Goal: Information Seeking & Learning: Check status

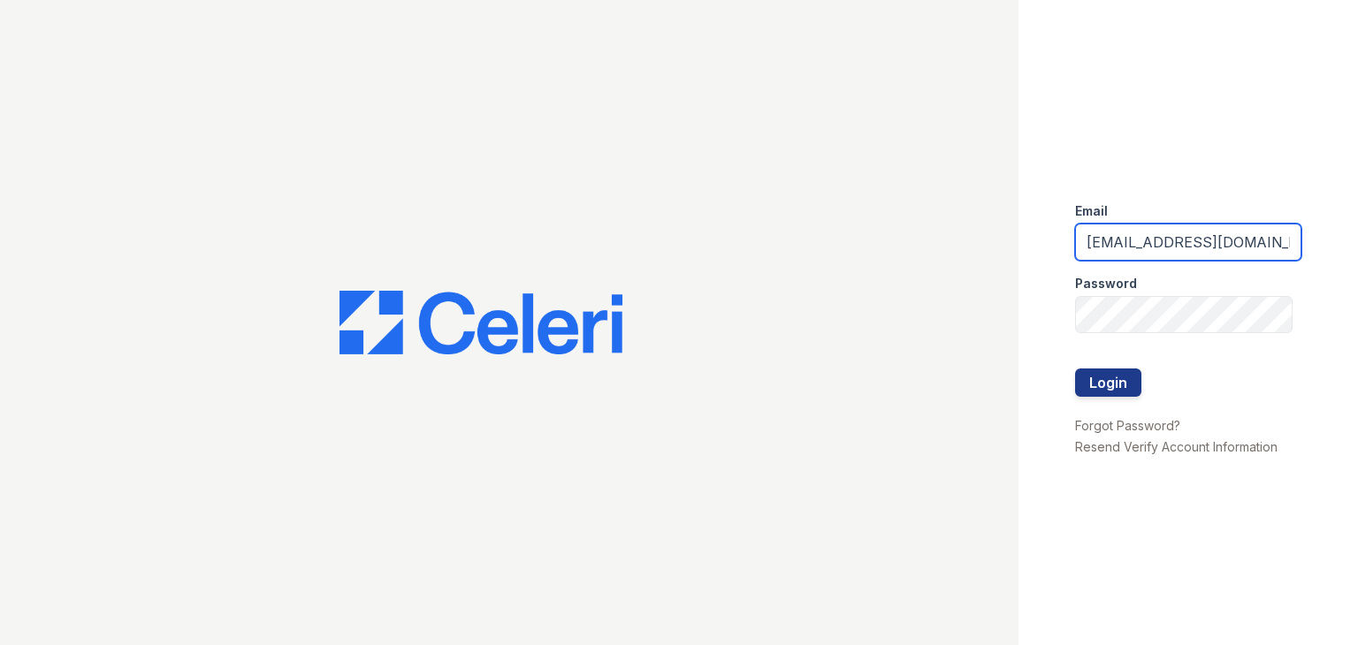
click at [1252, 237] on input "washington1@cafmanagement.com" at bounding box center [1188, 242] width 226 height 37
click at [1252, 237] on input "washingtment.com" at bounding box center [1188, 242] width 226 height 37
type input "w"
type input "prescottpark.pm@cafmanagement.com"
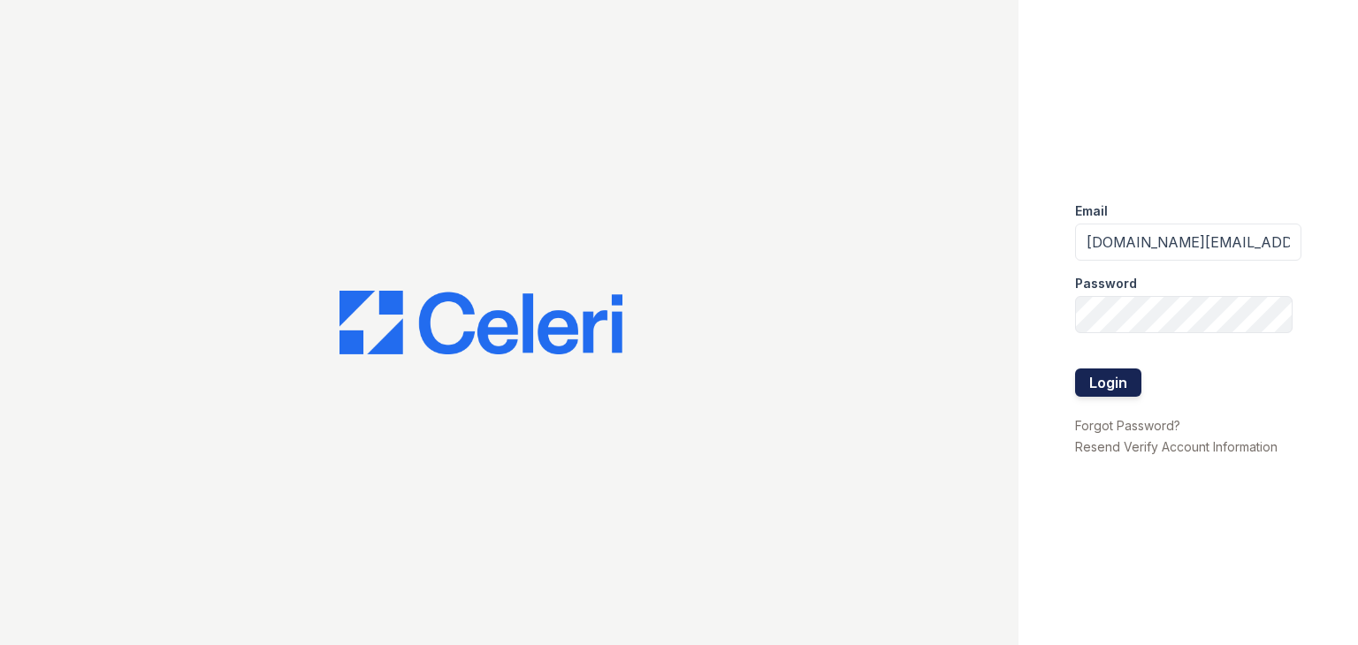
click at [1084, 387] on button "Login" at bounding box center [1108, 383] width 66 height 28
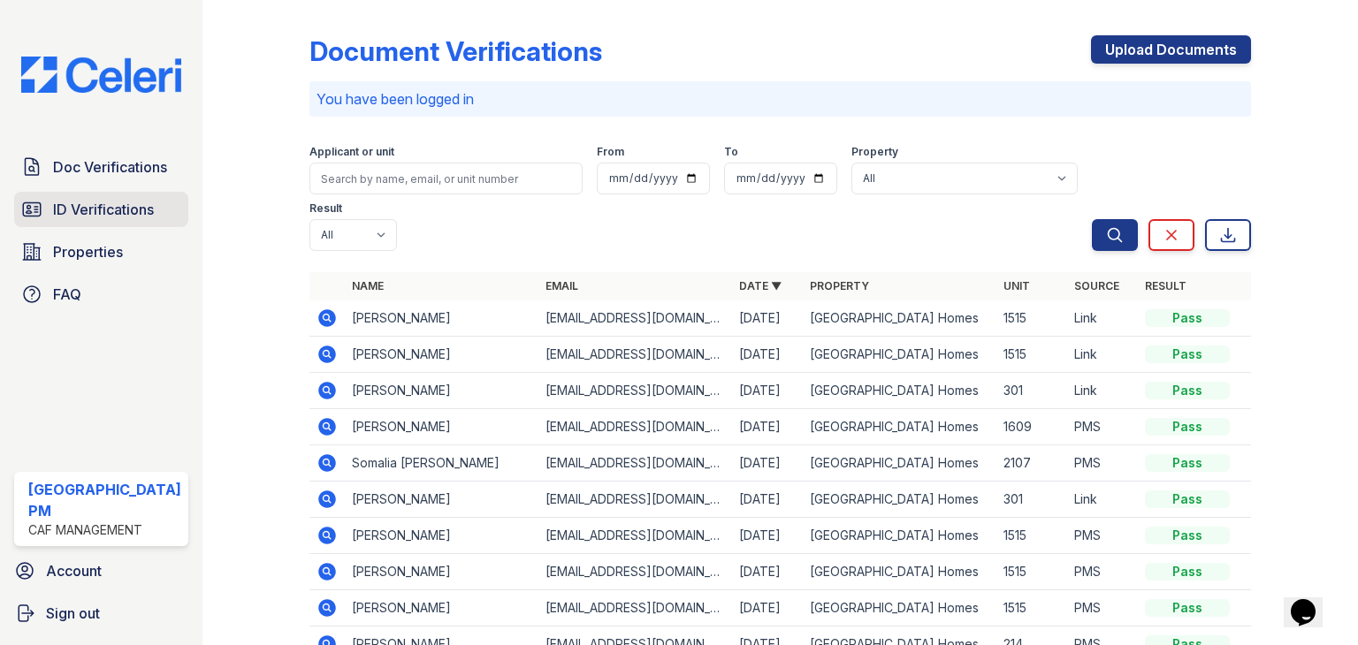
click at [133, 210] on span "ID Verifications" at bounding box center [103, 209] width 101 height 21
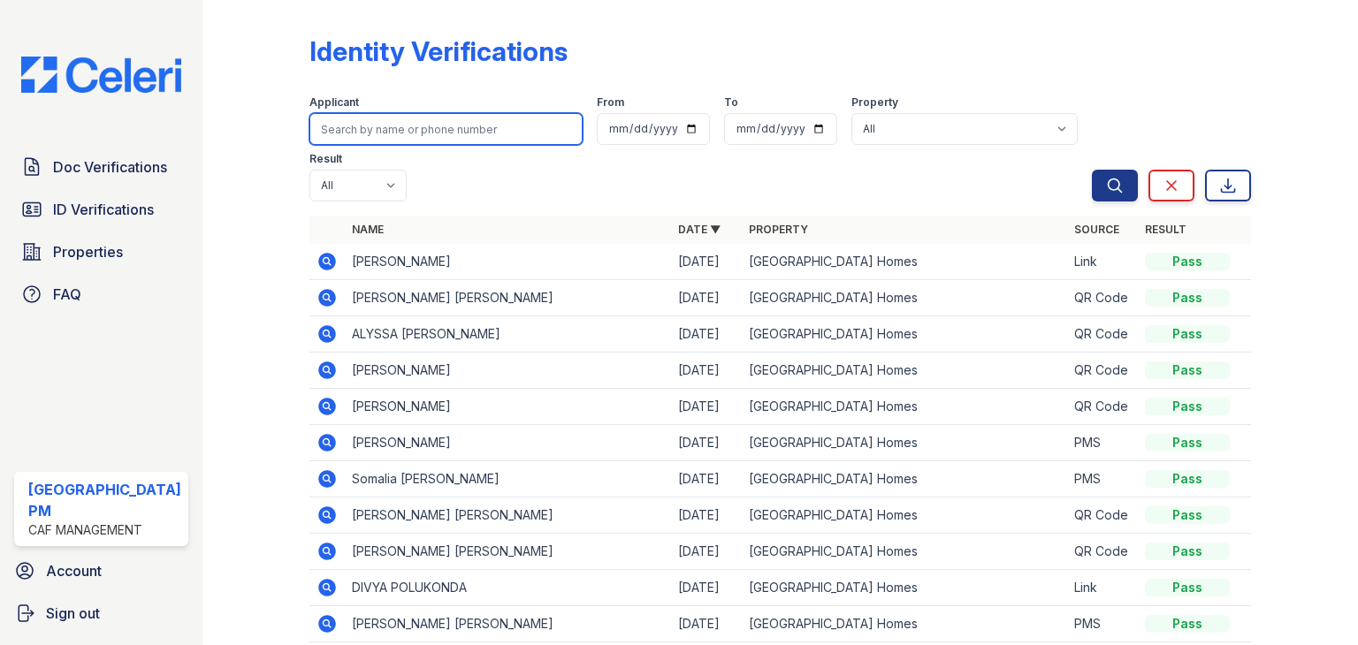
click at [423, 131] on input "search" at bounding box center [445, 129] width 273 height 32
type input "[PERSON_NAME]"
click at [1092, 170] on button "Search" at bounding box center [1115, 186] width 46 height 32
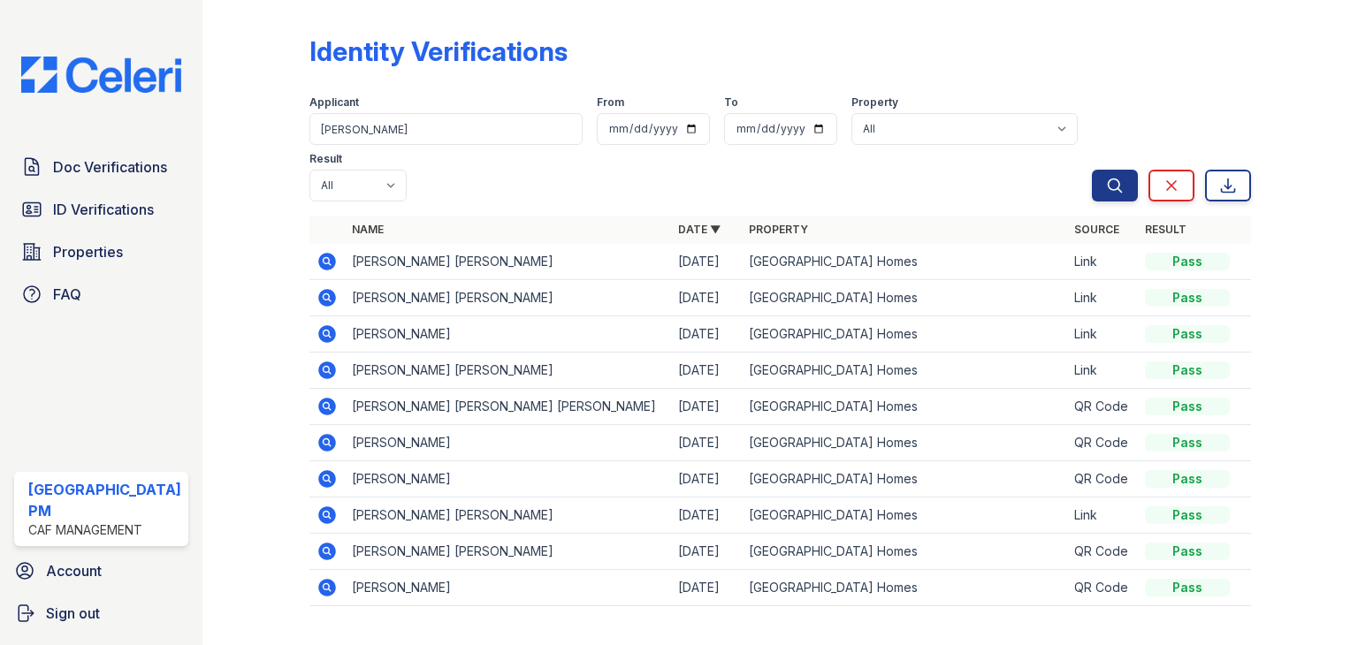
click at [325, 253] on icon at bounding box center [327, 262] width 18 height 18
click at [323, 251] on icon at bounding box center [326, 261] width 21 height 21
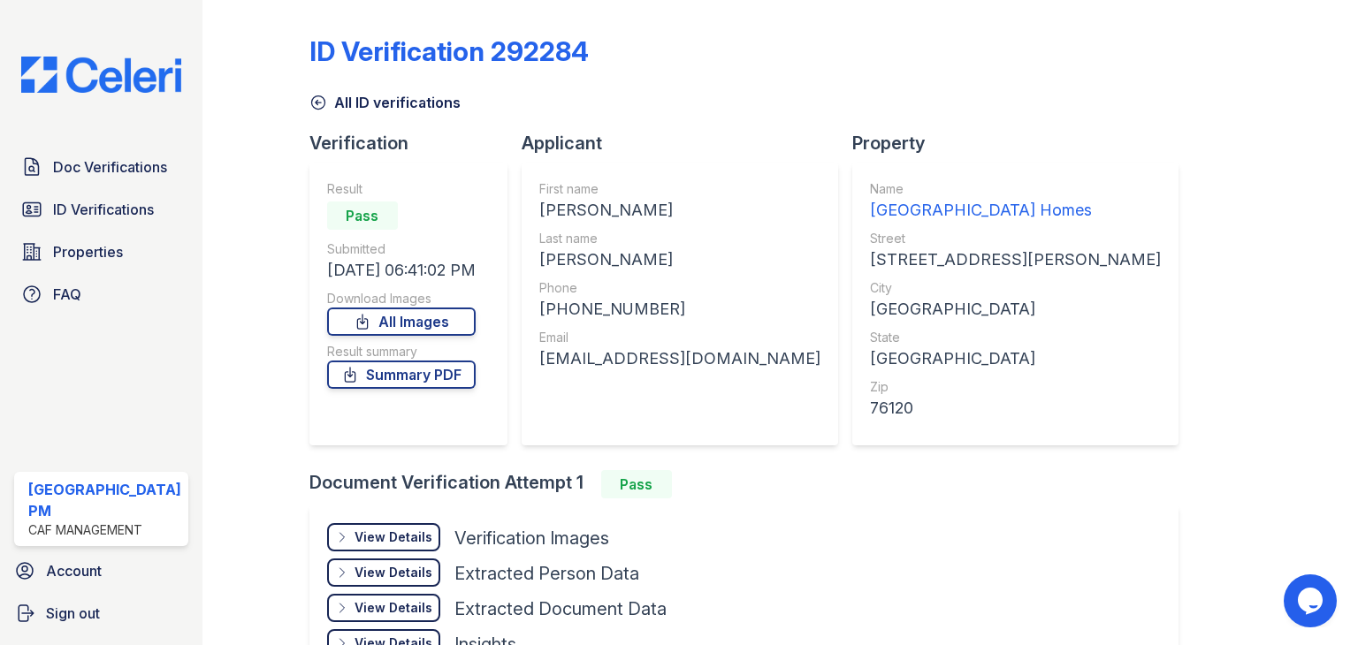
click at [682, 453] on div "Applicant First name MATTHEW ALEXANDER Last name MARTINEZ Phone +12107241508 Em…" at bounding box center [687, 300] width 331 height 339
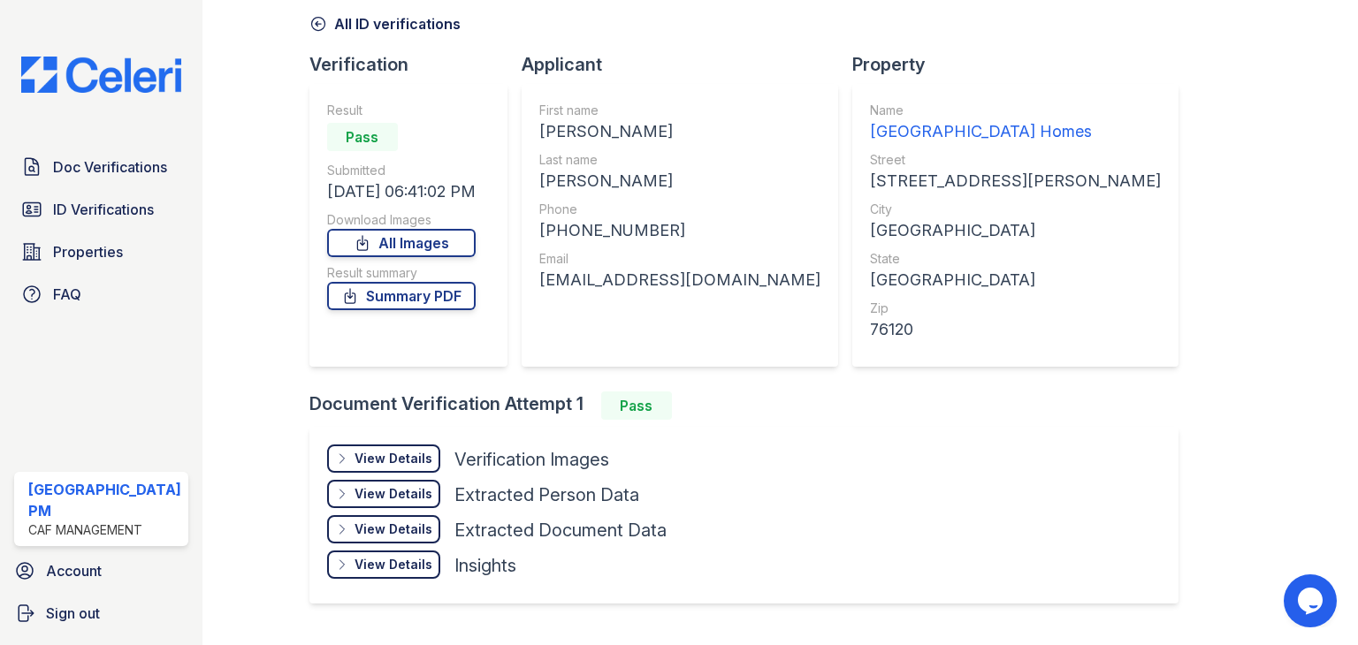
scroll to position [106, 0]
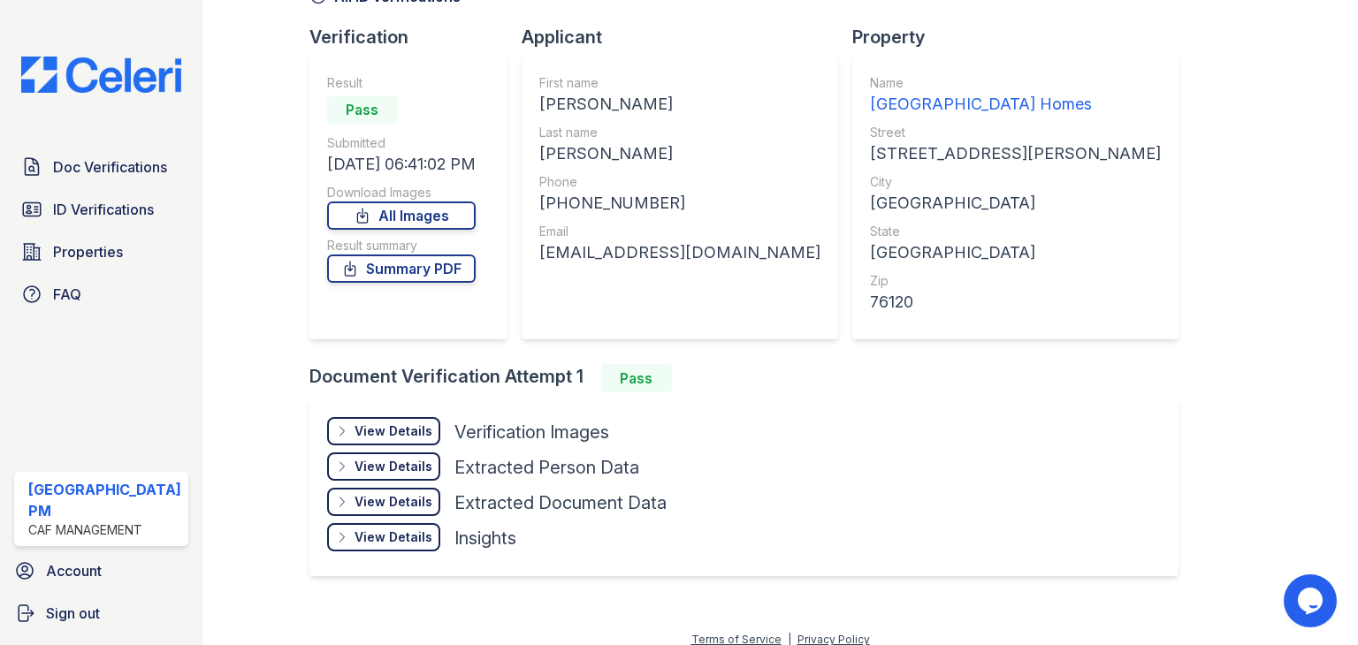
click at [395, 435] on div "View Details" at bounding box center [393, 432] width 78 height 18
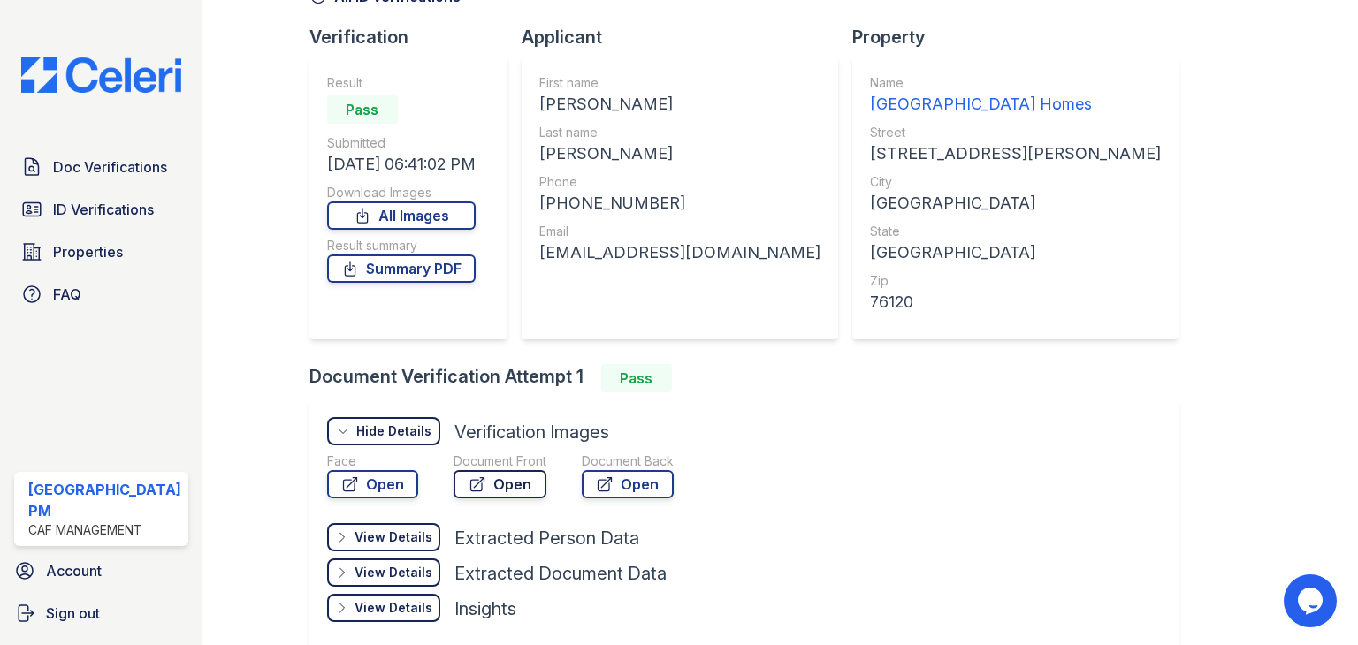
click at [477, 477] on icon at bounding box center [478, 485] width 18 height 18
click at [86, 203] on span "ID Verifications" at bounding box center [103, 209] width 101 height 21
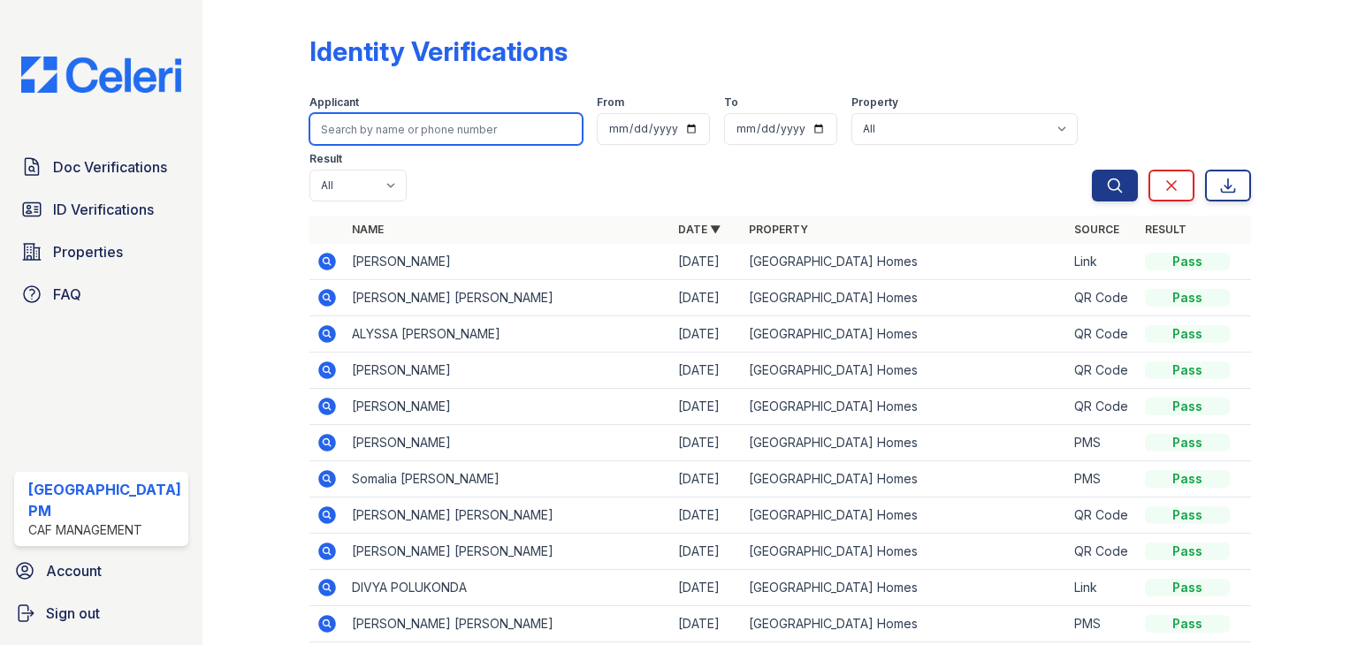
click at [493, 139] on input "search" at bounding box center [445, 129] width 273 height 32
type input "Dana"
click at [1092, 170] on button "Search" at bounding box center [1115, 186] width 46 height 32
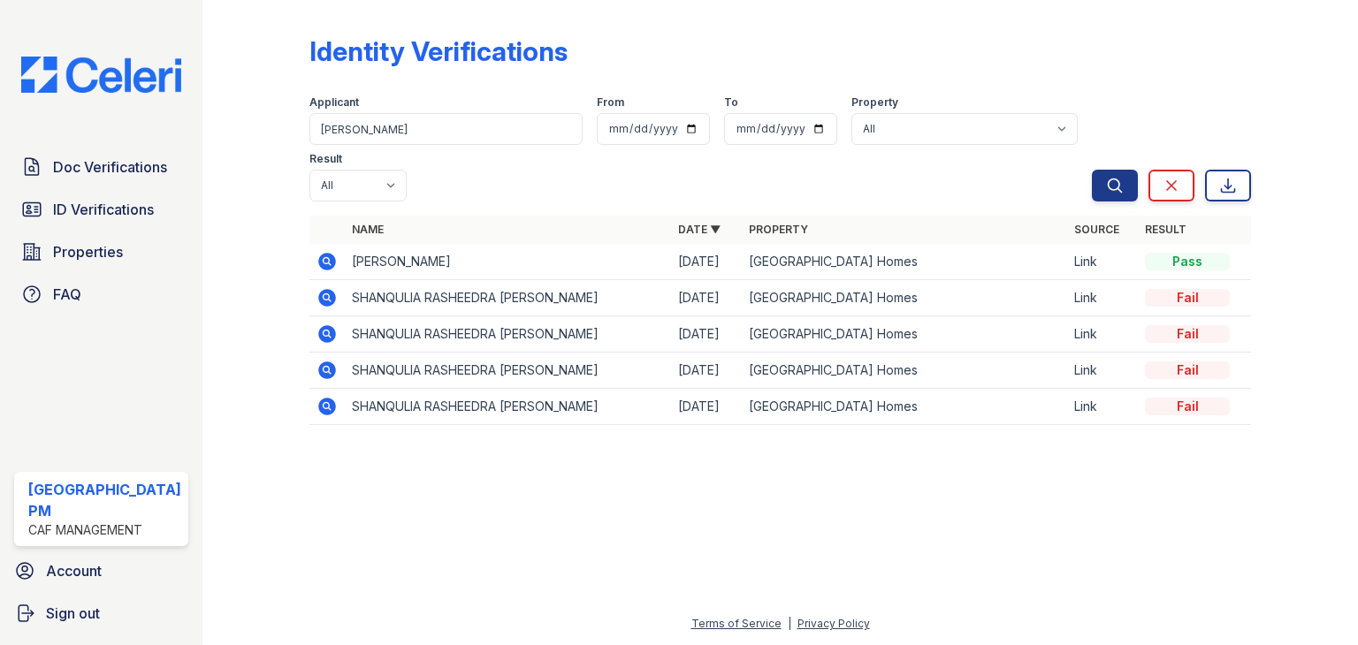
click at [322, 251] on icon at bounding box center [326, 261] width 21 height 21
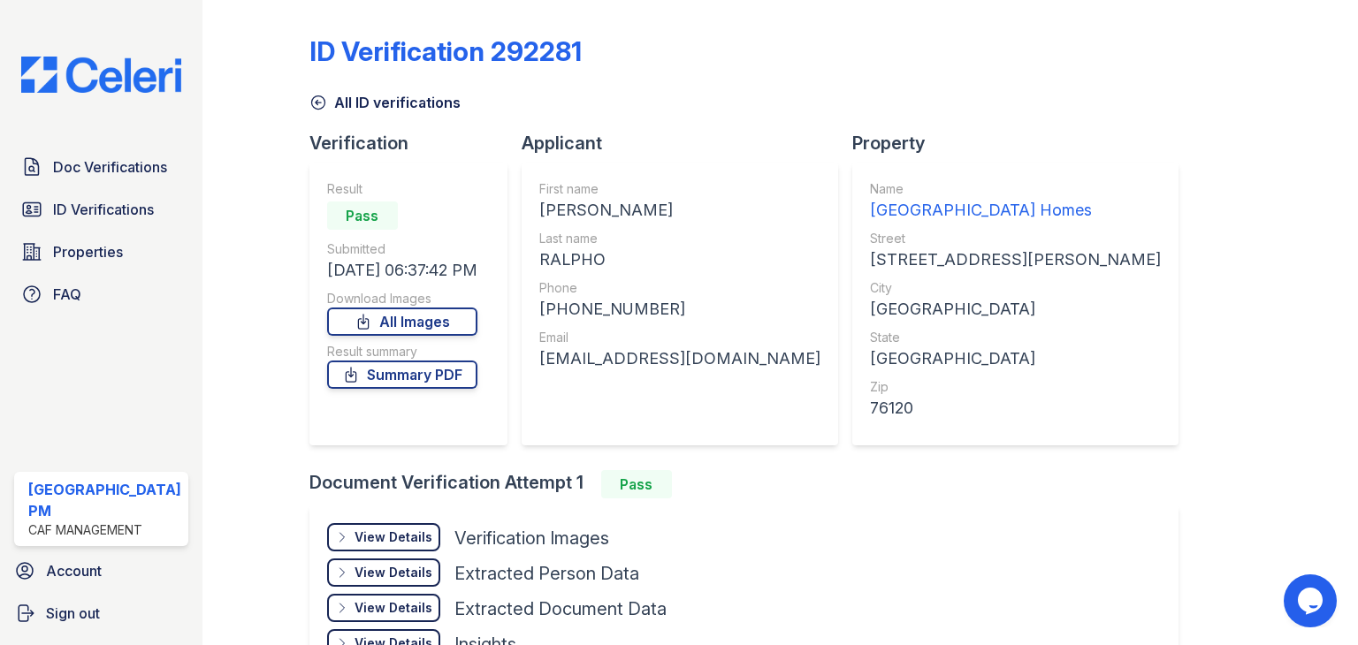
click at [389, 544] on div "View Details" at bounding box center [393, 538] width 78 height 18
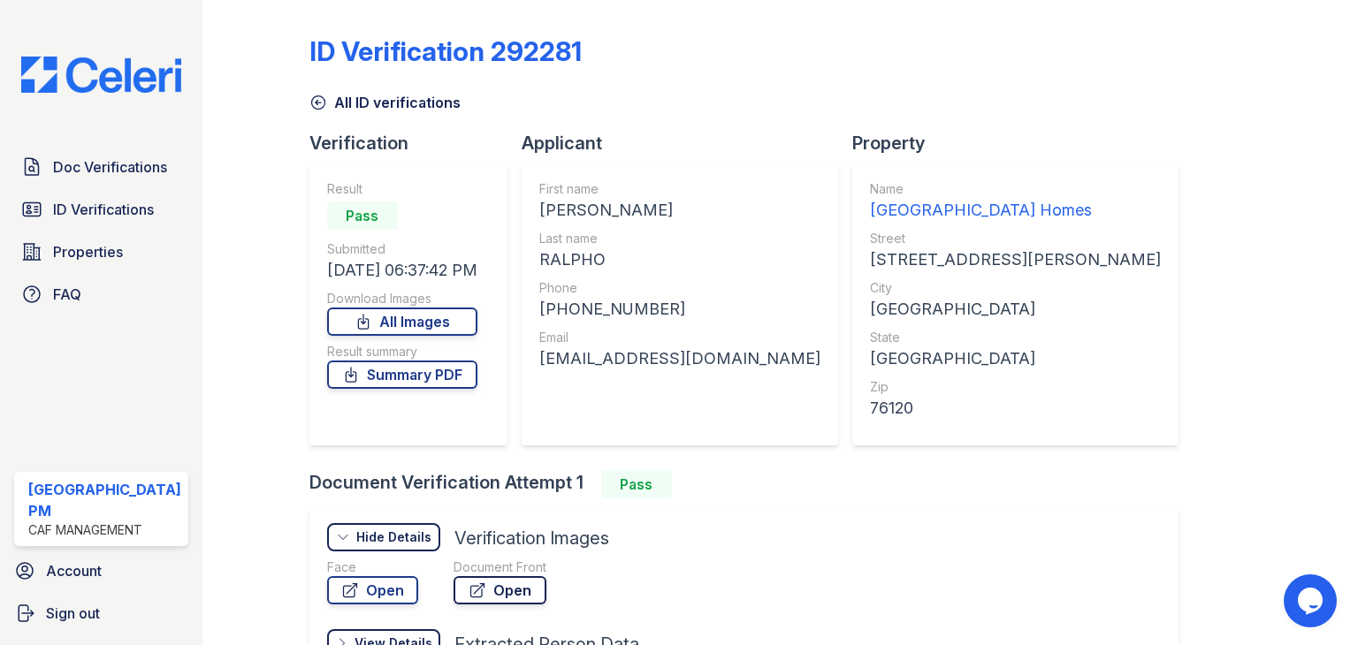
click at [507, 585] on link "Open" at bounding box center [499, 590] width 93 height 28
click at [72, 167] on span "Doc Verifications" at bounding box center [110, 166] width 114 height 21
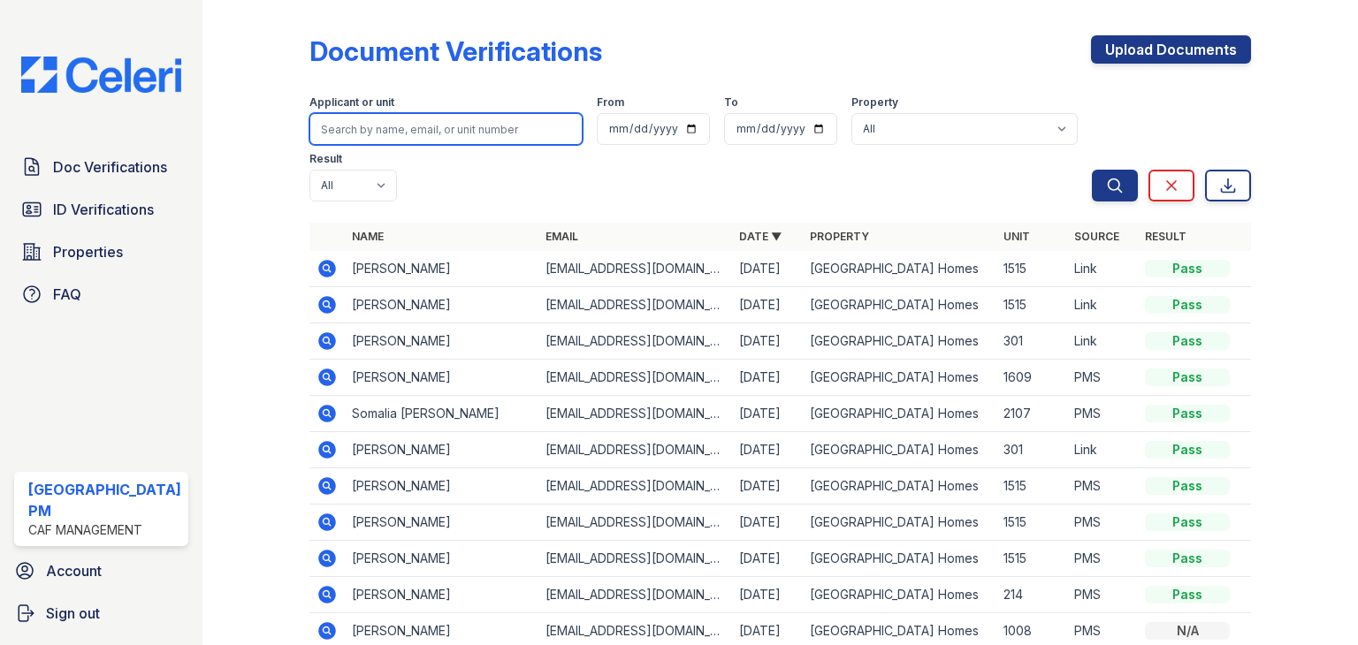
click at [393, 131] on input "search" at bounding box center [445, 129] width 273 height 32
type input "[PERSON_NAME]"
click at [1092, 170] on button "Search" at bounding box center [1115, 186] width 46 height 32
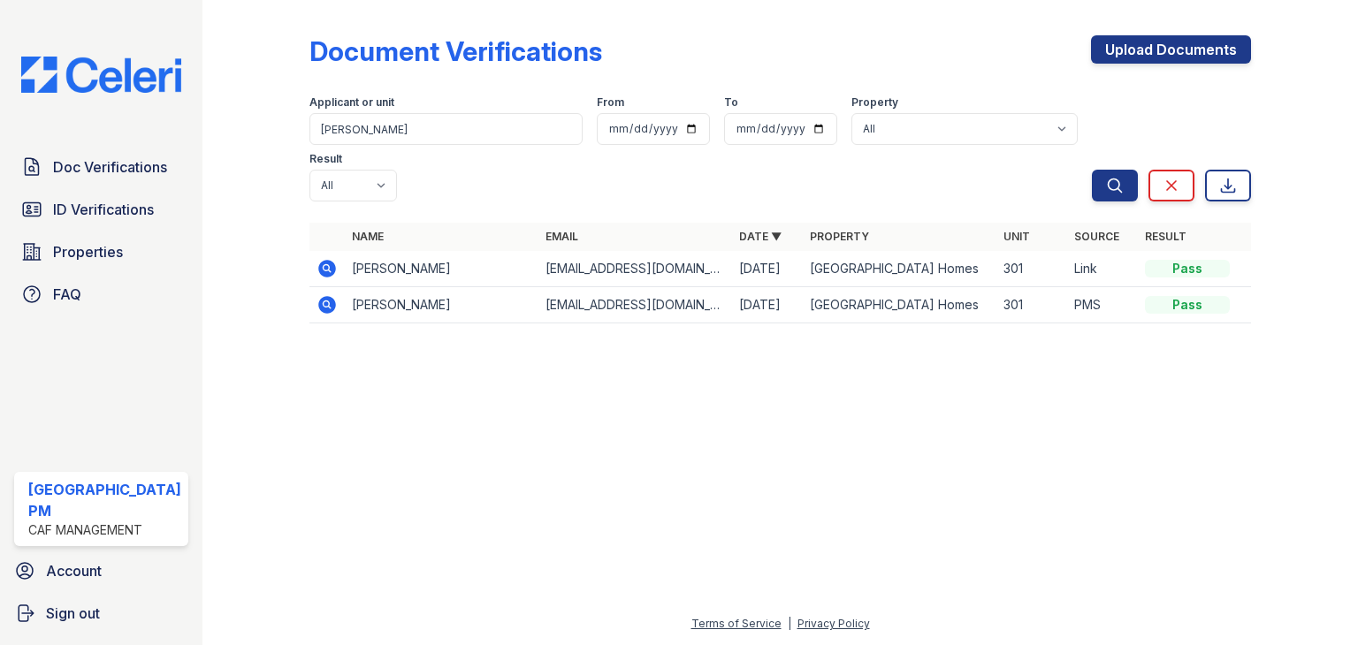
click at [324, 260] on icon at bounding box center [327, 269] width 18 height 18
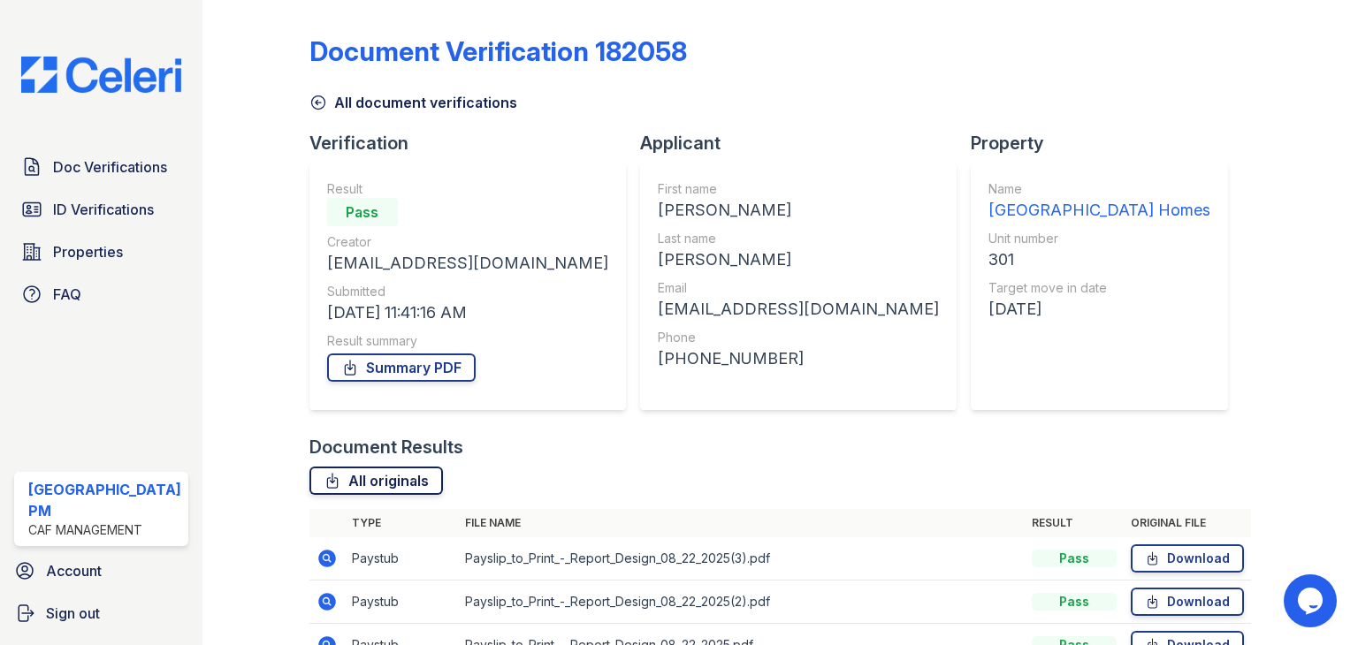
click at [384, 482] on link "All originals" at bounding box center [375, 481] width 133 height 28
click at [385, 374] on link "Summary PDF" at bounding box center [401, 368] width 149 height 28
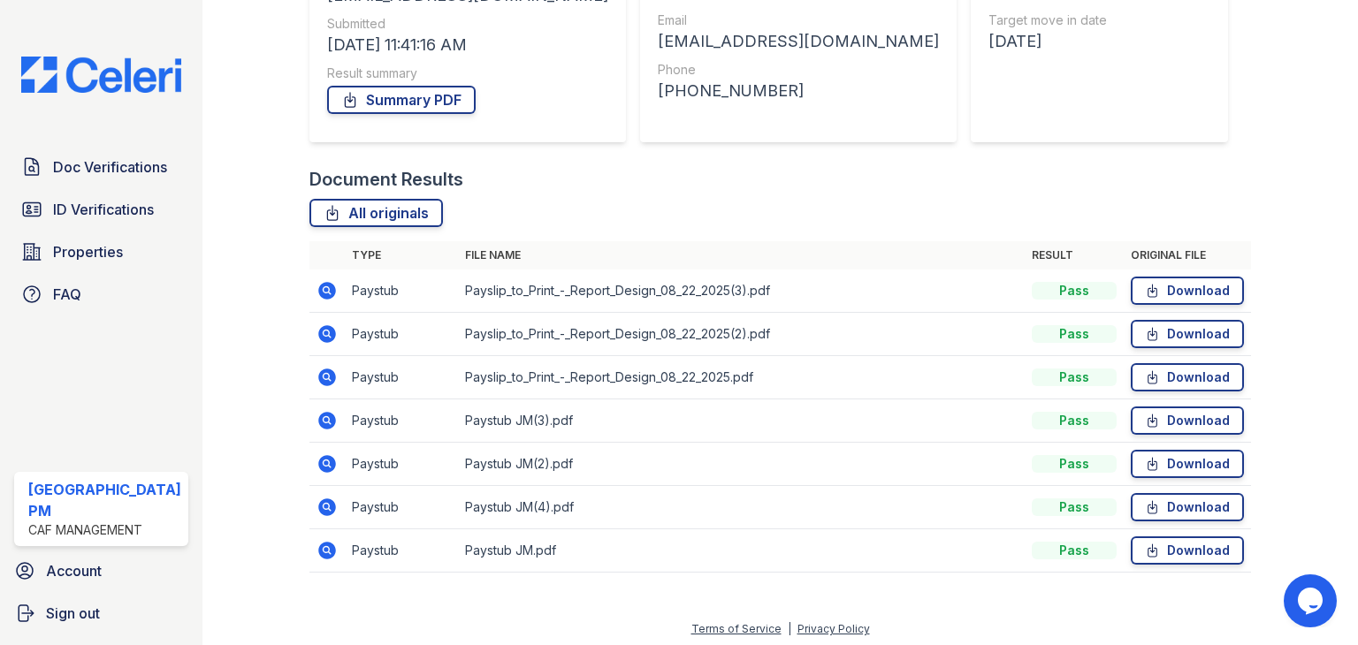
scroll to position [272, 0]
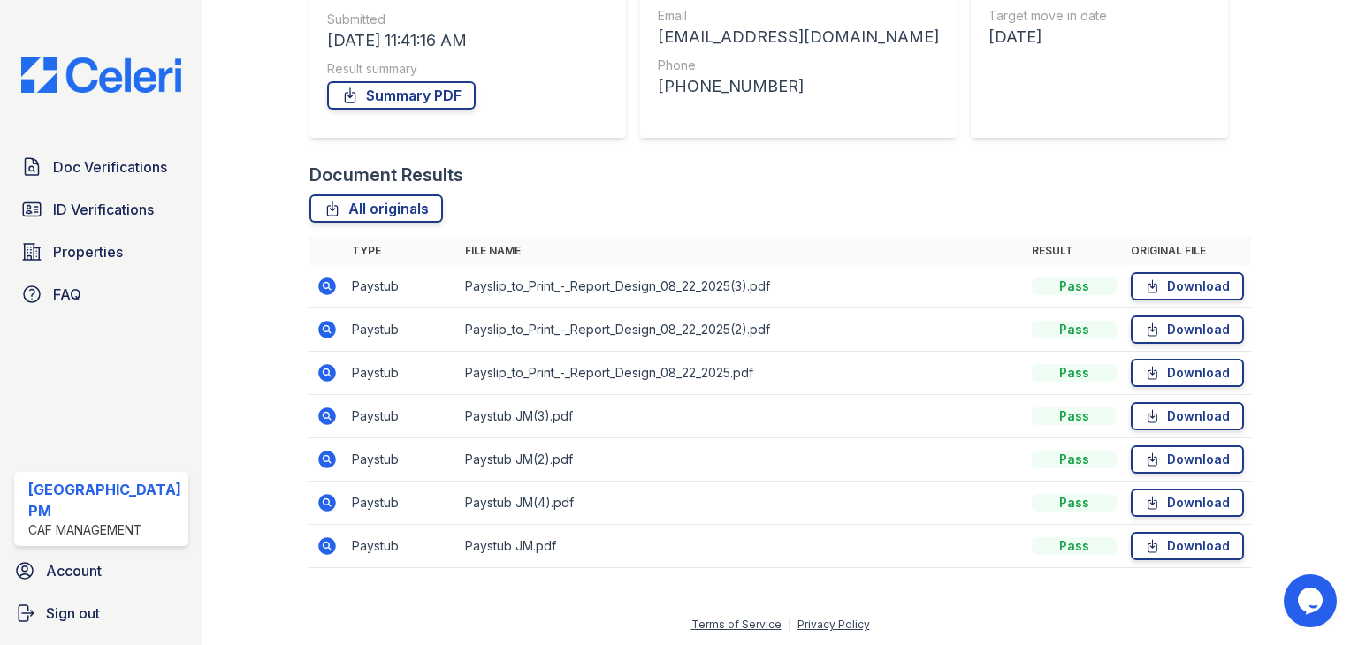
click at [321, 293] on icon at bounding box center [327, 287] width 18 height 18
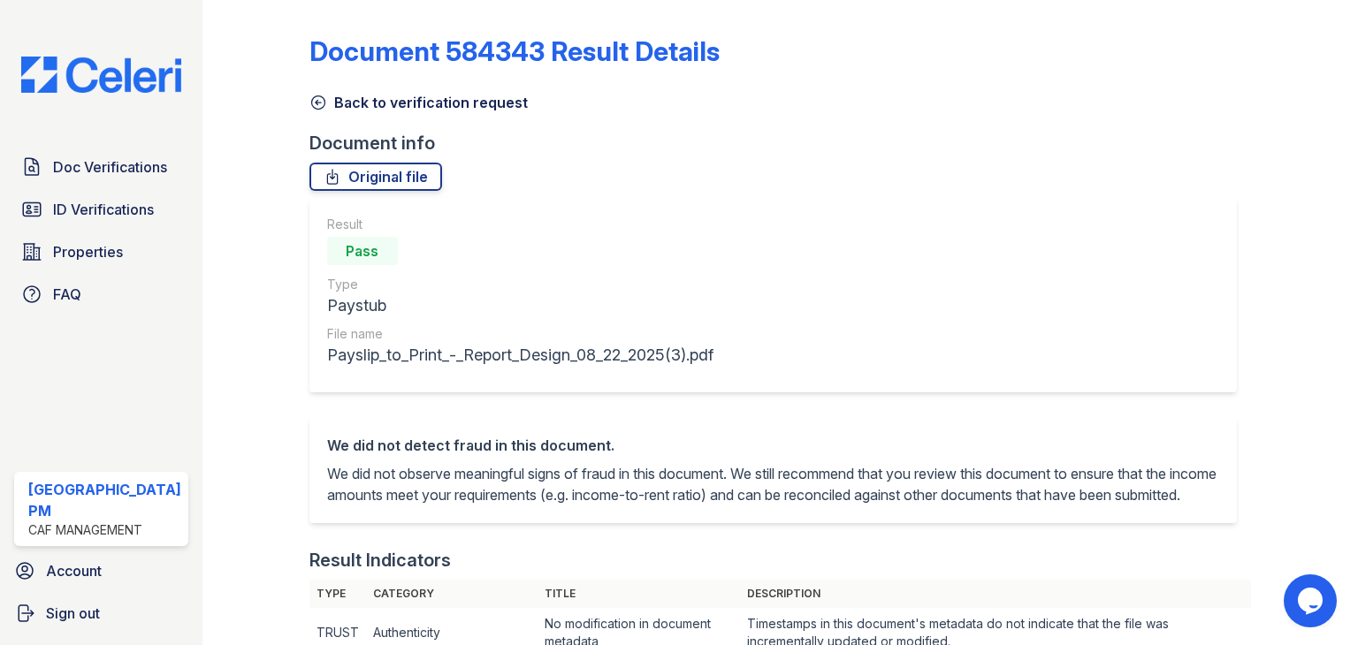
click at [664, 263] on div "Pass" at bounding box center [520, 250] width 386 height 35
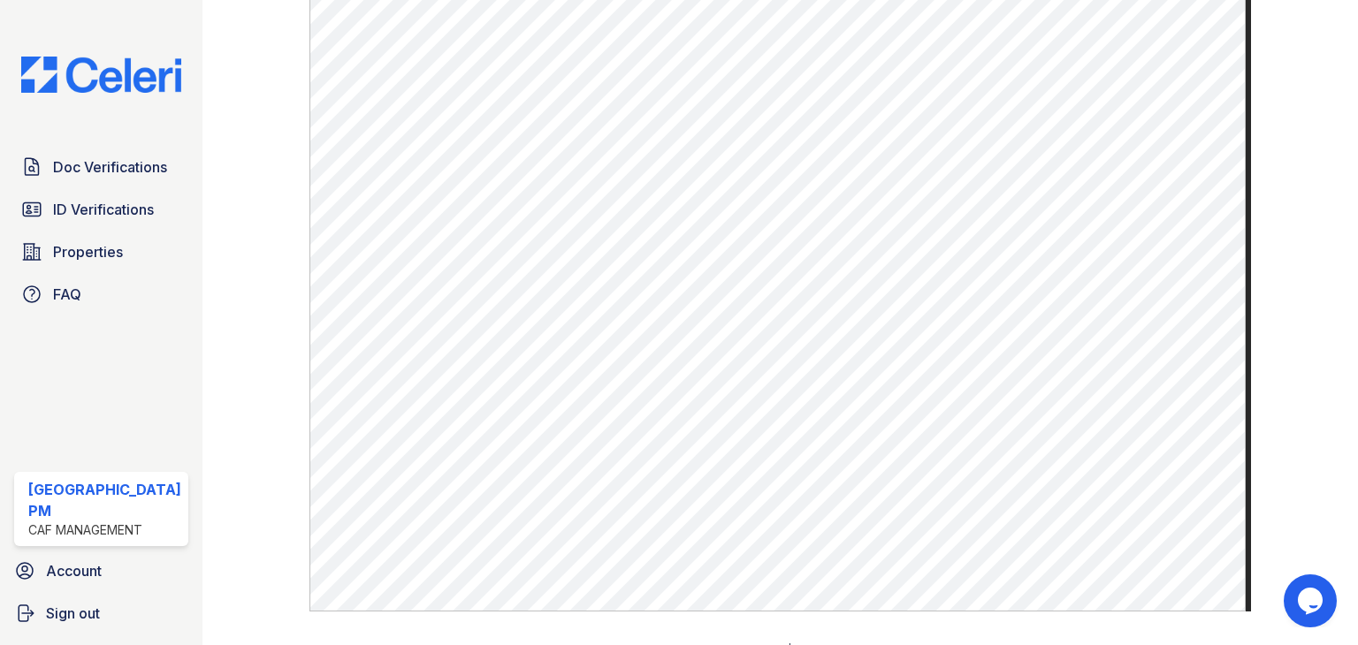
scroll to position [955, 0]
